Goal: Go to known website: Access a specific website the user already knows

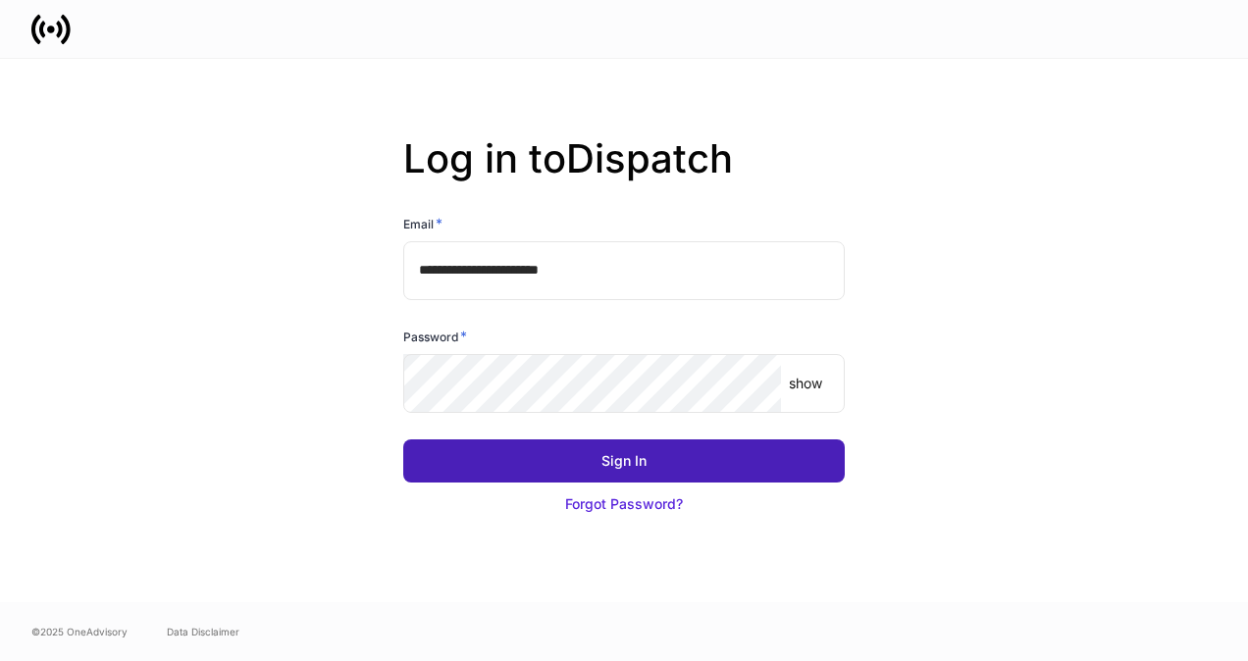
click at [622, 471] on div "Sign In" at bounding box center [623, 461] width 45 height 20
